Goal: Task Accomplishment & Management: Manage account settings

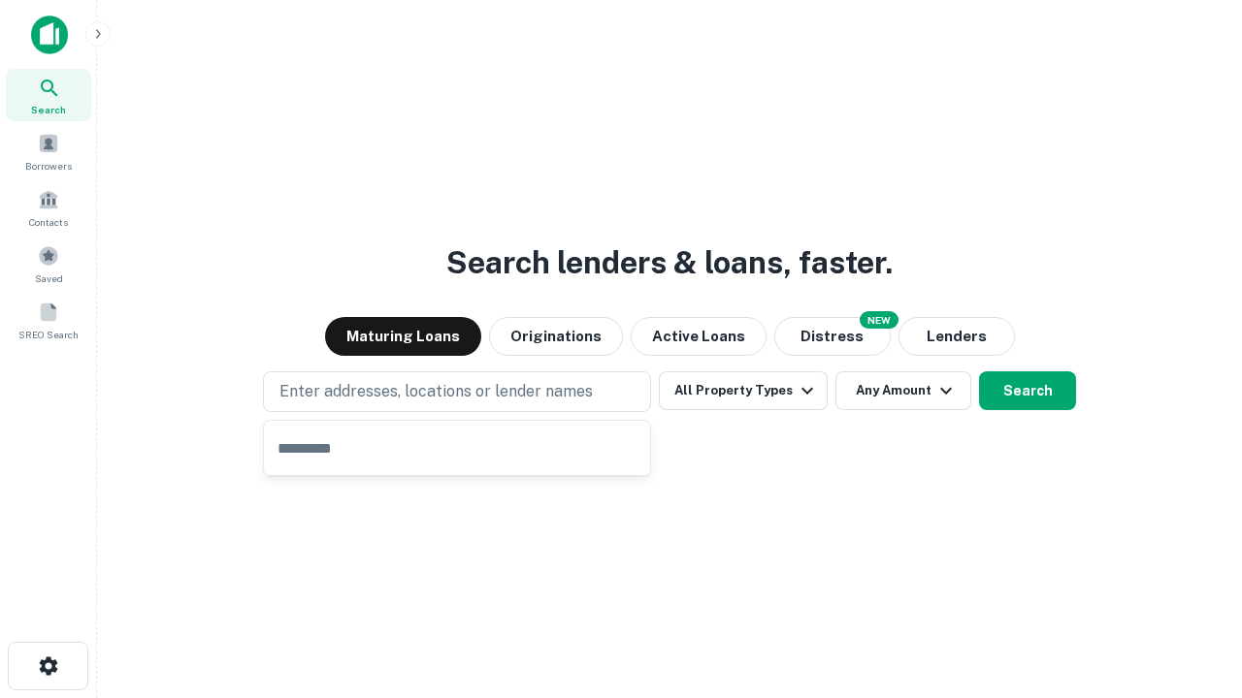
type input "**********"
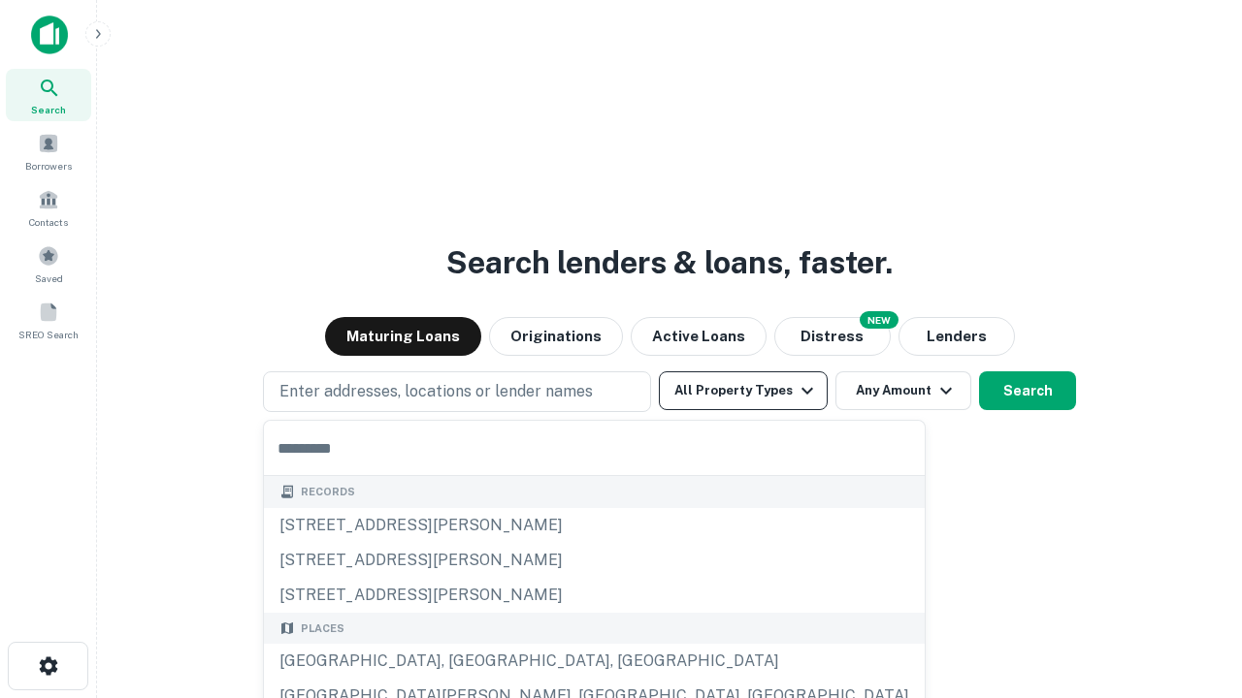
click at [743, 391] on button "All Property Types" at bounding box center [743, 391] width 169 height 39
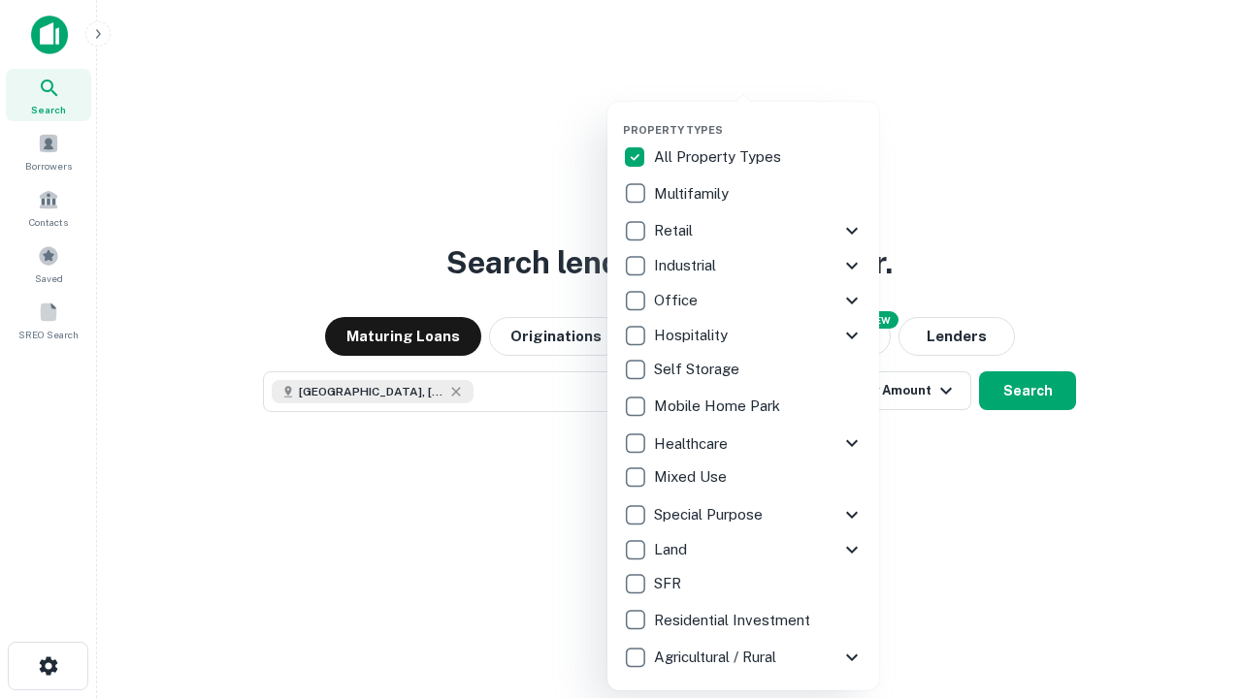
click at [759, 117] on button "button" at bounding box center [759, 117] width 272 height 1
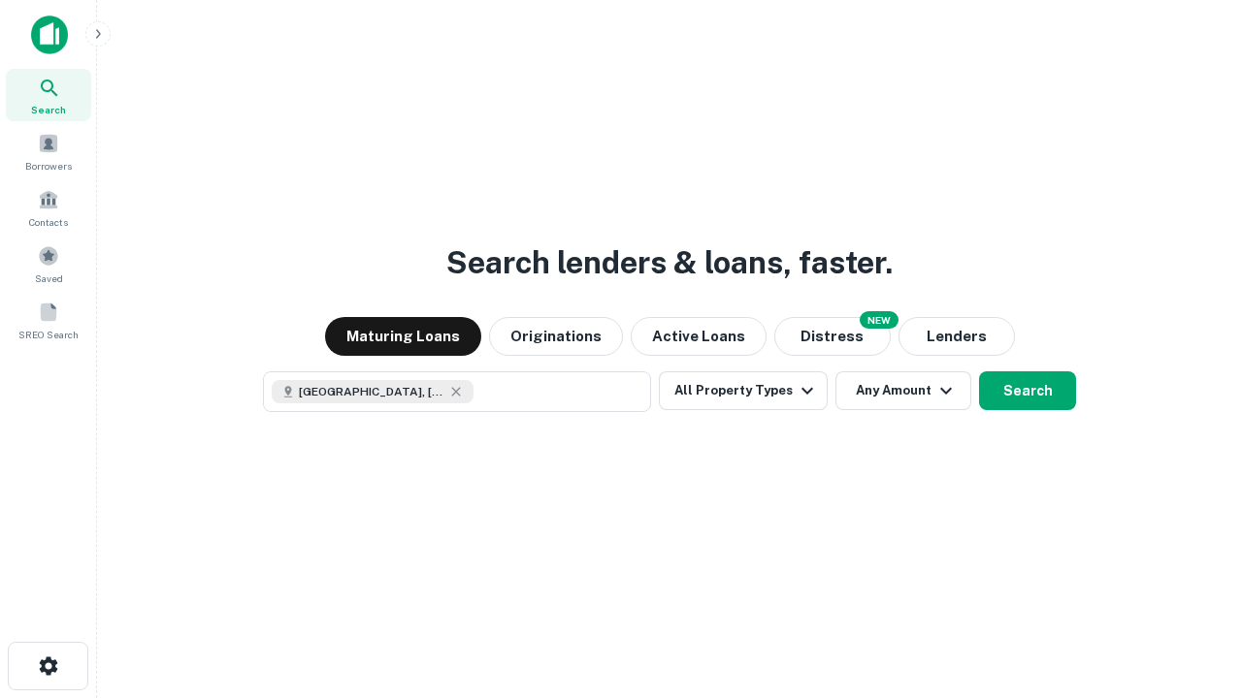
scroll to position [31, 0]
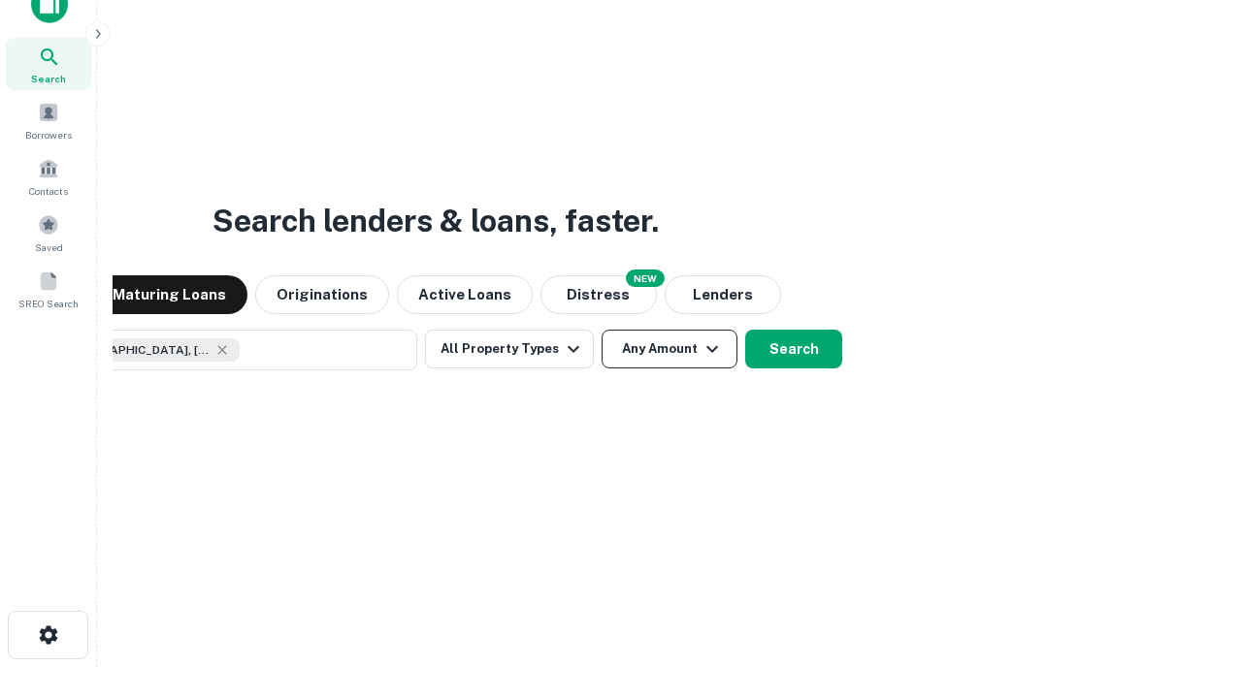
click at [601, 330] on button "Any Amount" at bounding box center [669, 349] width 136 height 39
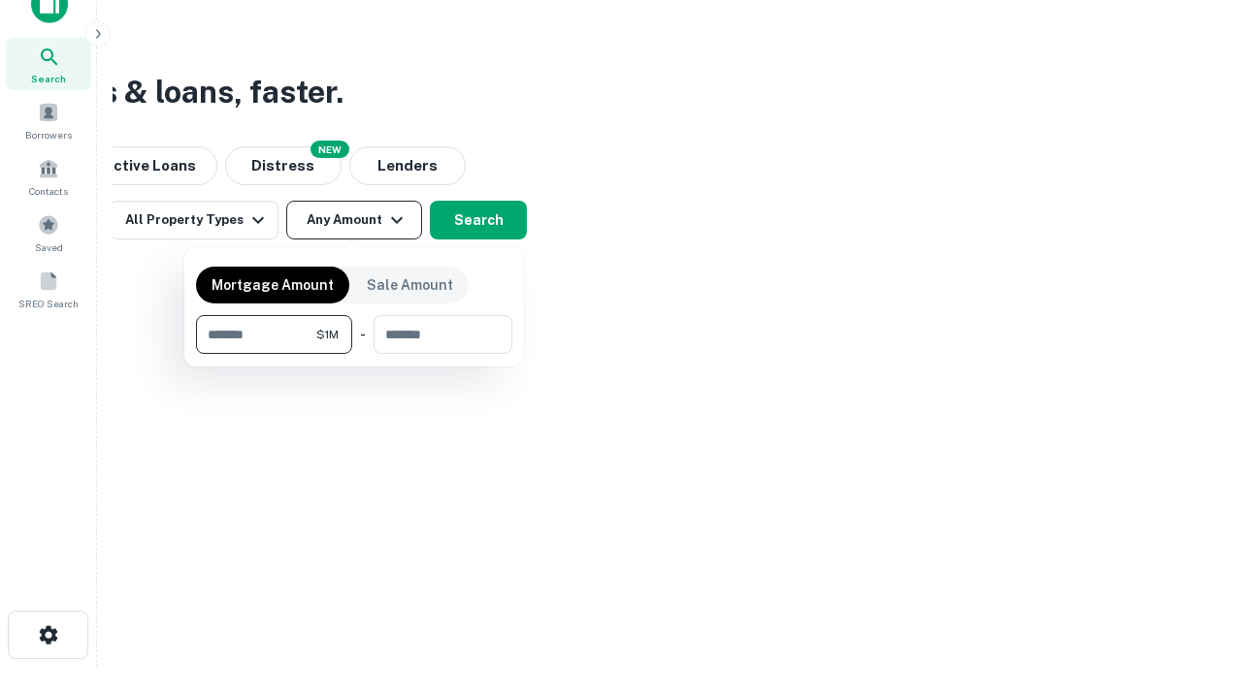
type input "*******"
click at [354, 354] on button "button" at bounding box center [354, 354] width 316 height 1
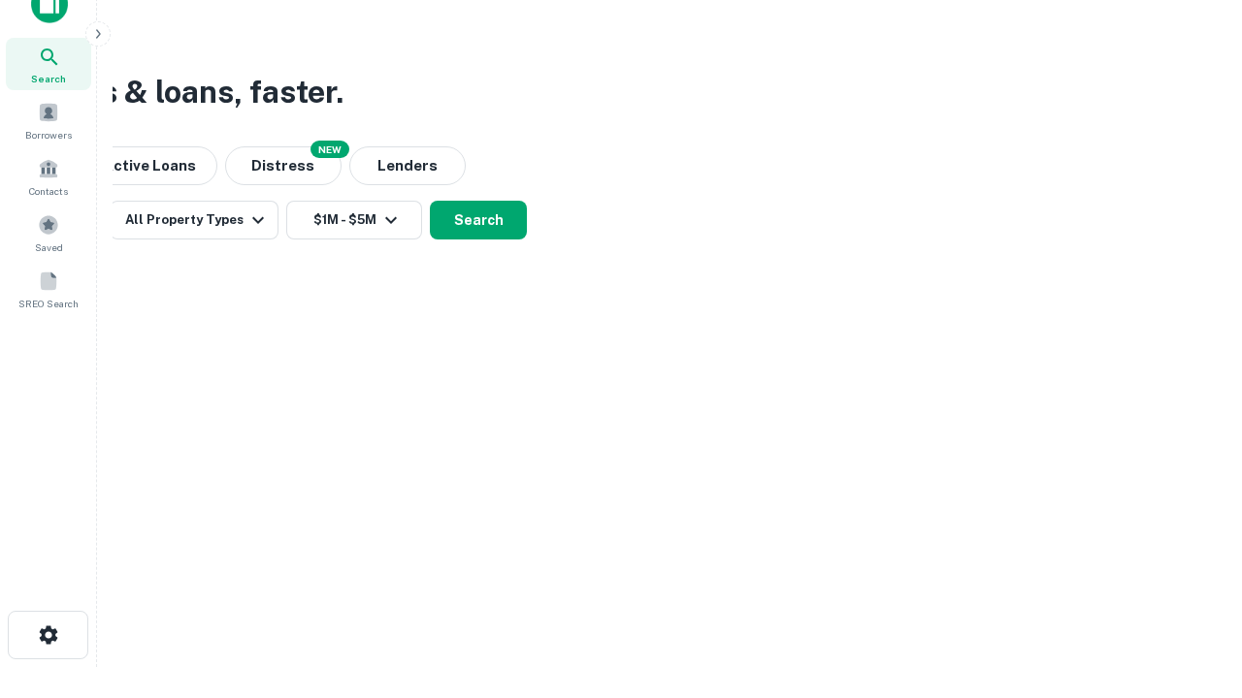
scroll to position [11, 358]
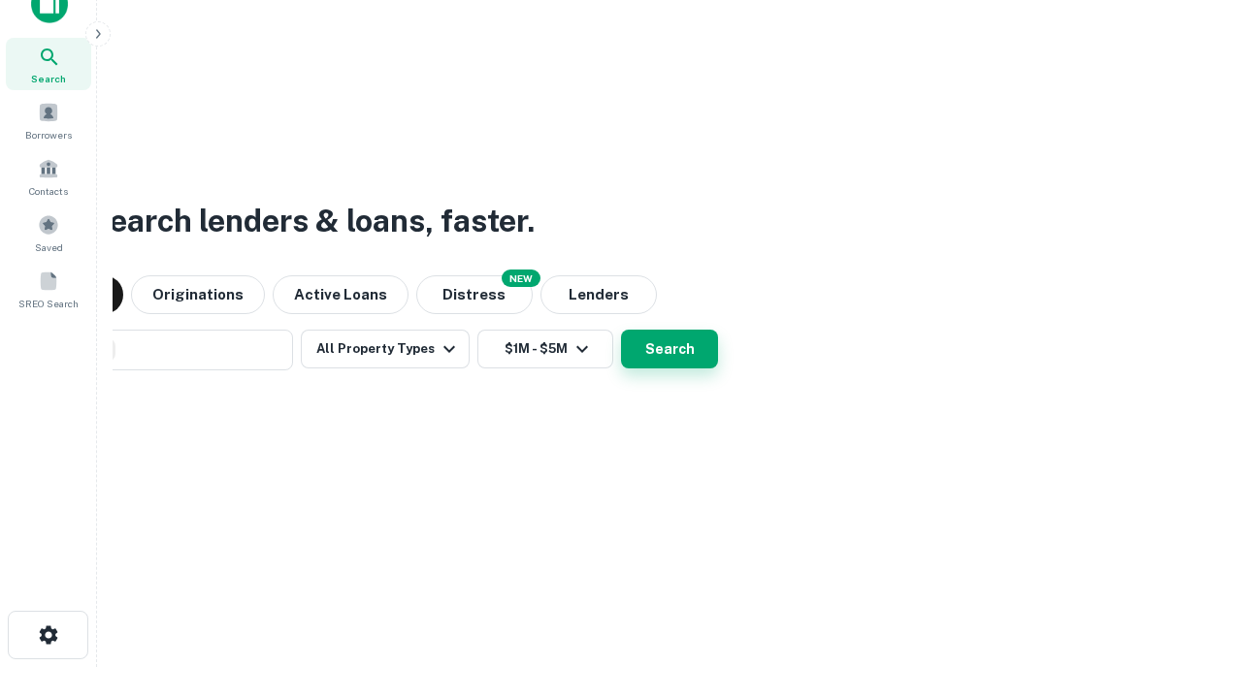
click at [621, 330] on button "Search" at bounding box center [669, 349] width 97 height 39
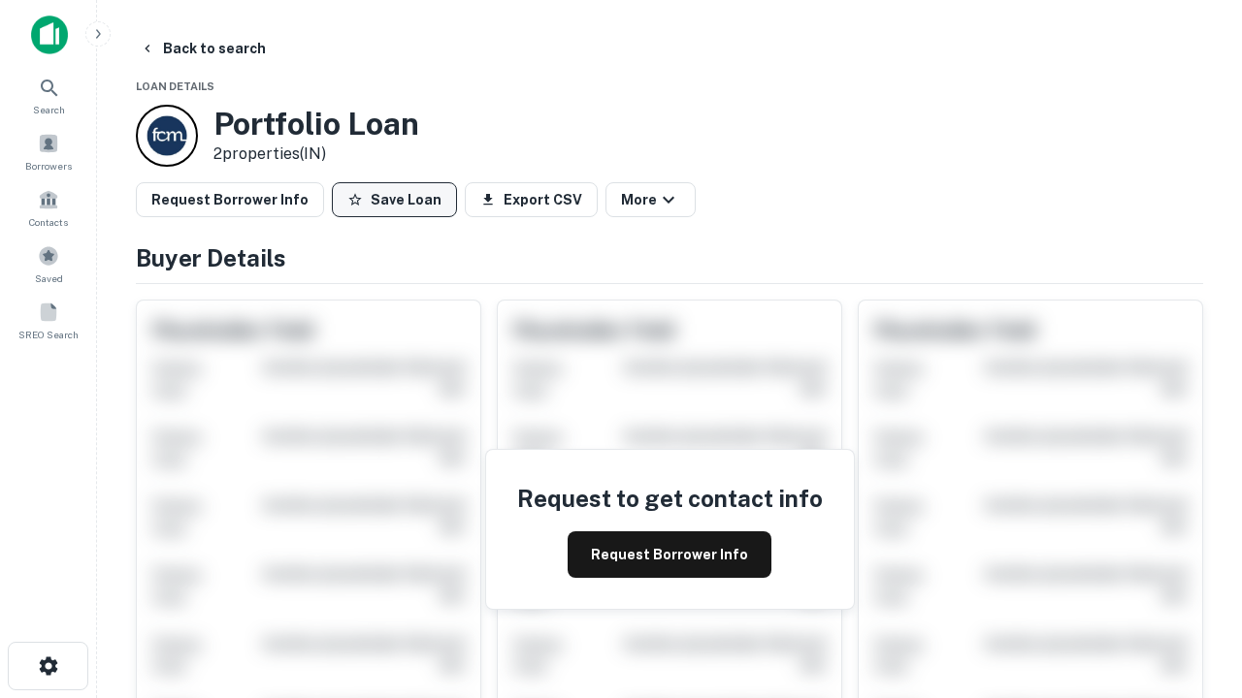
click at [394, 200] on button "Save Loan" at bounding box center [394, 199] width 125 height 35
click at [399, 200] on button "Loan Saved" at bounding box center [399, 199] width 134 height 35
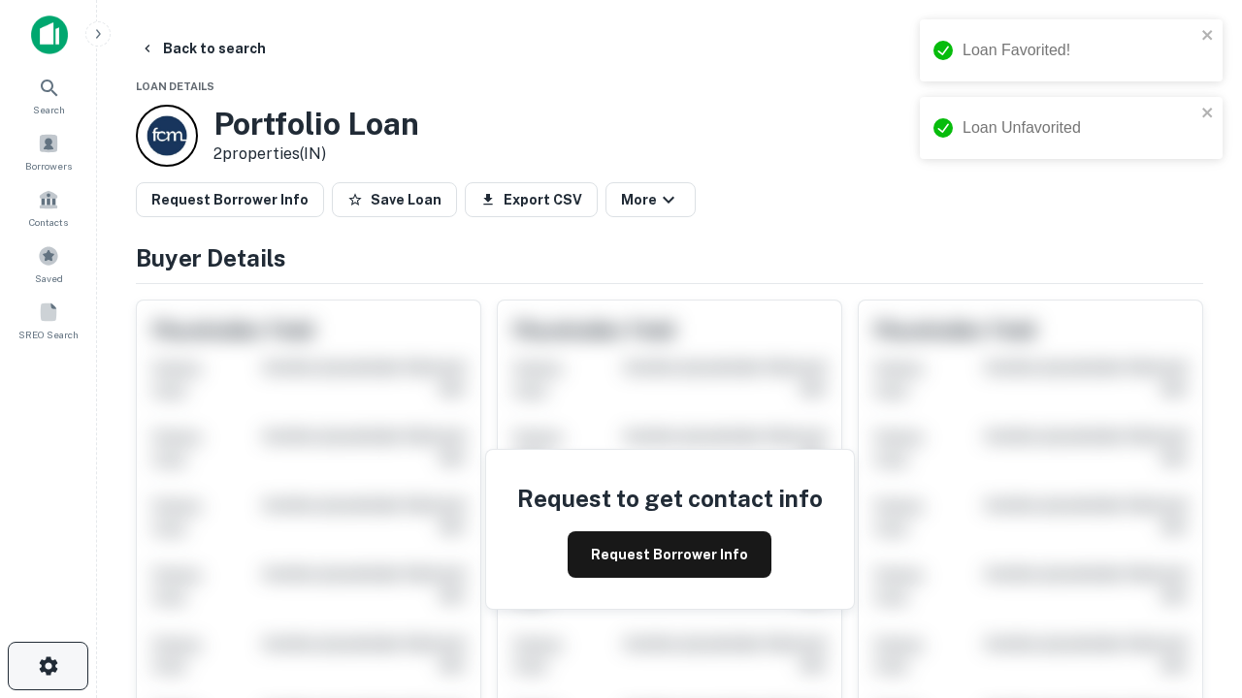
click at [48, 666] on icon "button" at bounding box center [48, 666] width 23 height 23
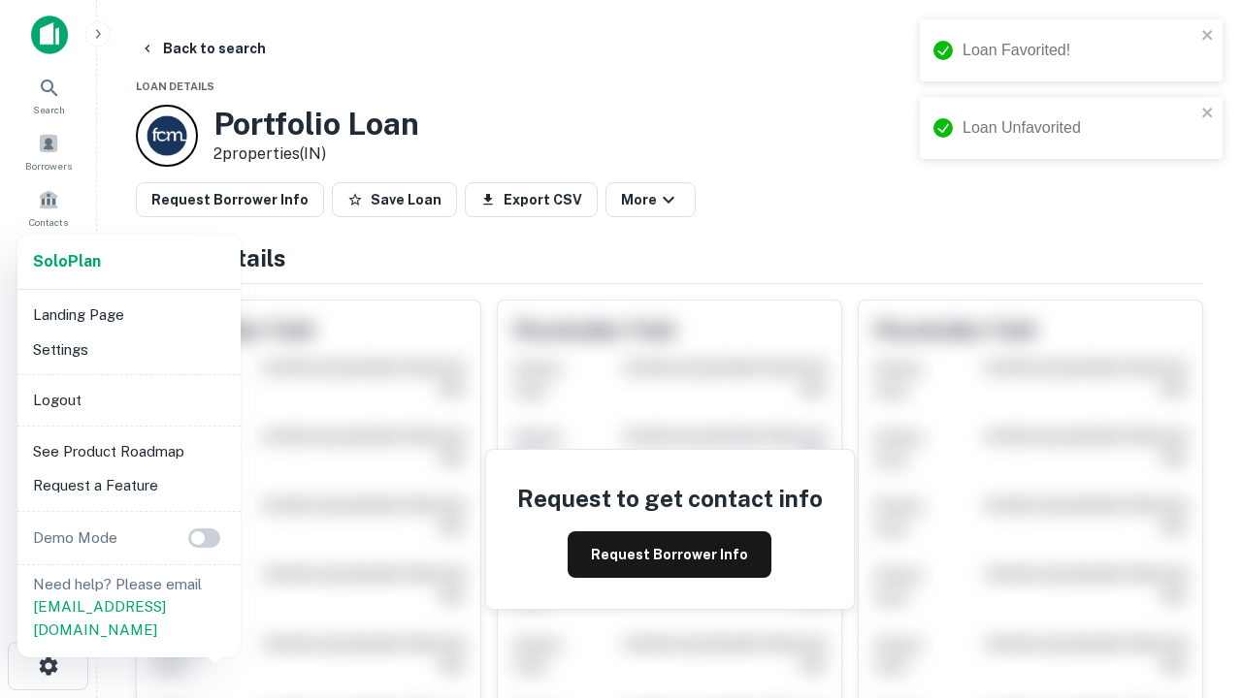
click at [128, 400] on li "Logout" at bounding box center [129, 400] width 208 height 35
